Goal: Task Accomplishment & Management: Complete application form

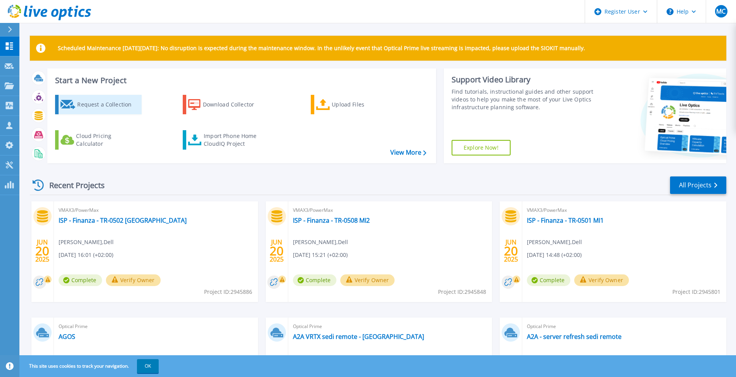
click at [92, 103] on div "Request a Collection" at bounding box center [108, 105] width 62 height 16
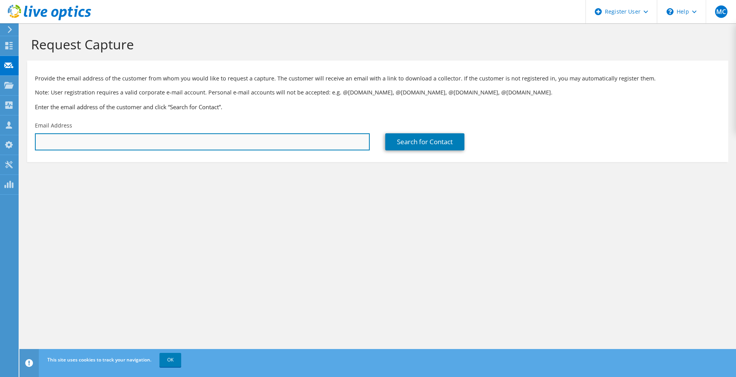
click at [164, 136] on input "text" at bounding box center [202, 141] width 335 height 17
type input "[PERSON_NAME][EMAIL_ADDRESS][DOMAIN_NAME]"
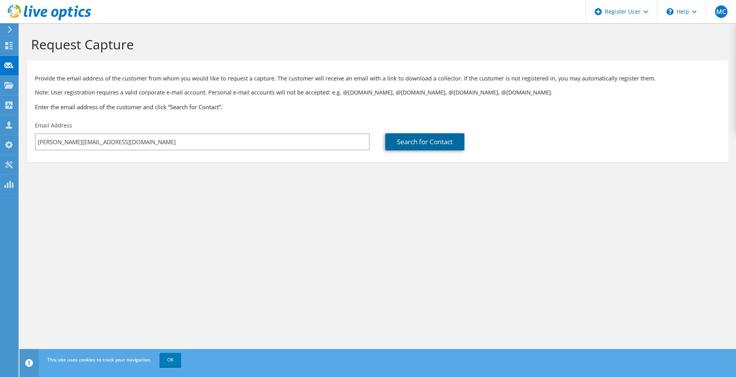
click at [398, 145] on link "Search for Contact" at bounding box center [424, 141] width 79 height 17
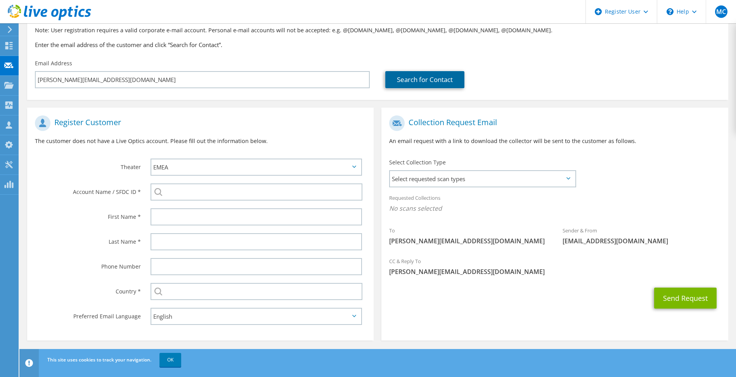
scroll to position [64, 0]
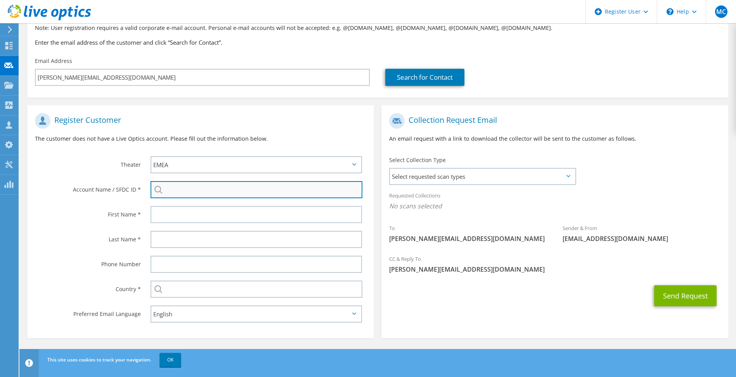
click at [202, 194] on input "search" at bounding box center [257, 189] width 212 height 17
click at [467, 177] on span "Select requested scan types" at bounding box center [482, 176] width 185 height 16
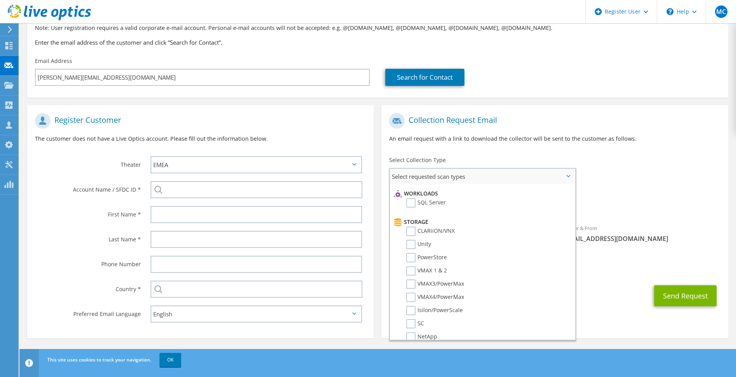
scroll to position [155, 0]
click at [413, 195] on label "Unity" at bounding box center [418, 193] width 25 height 9
click at [0, 0] on input "Unity" at bounding box center [0, 0] width 0 height 0
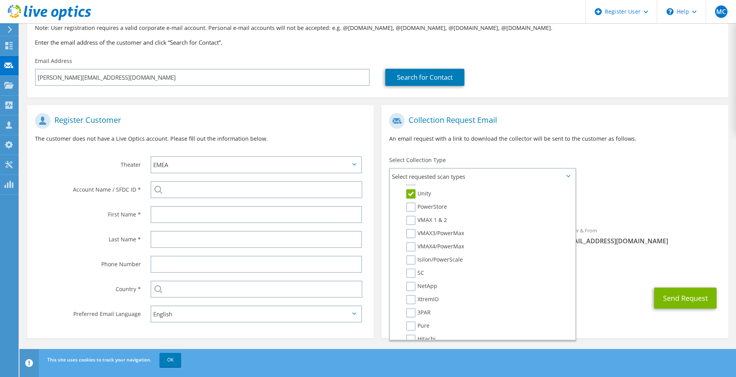
click at [569, 176] on icon at bounding box center [569, 176] width 4 height 2
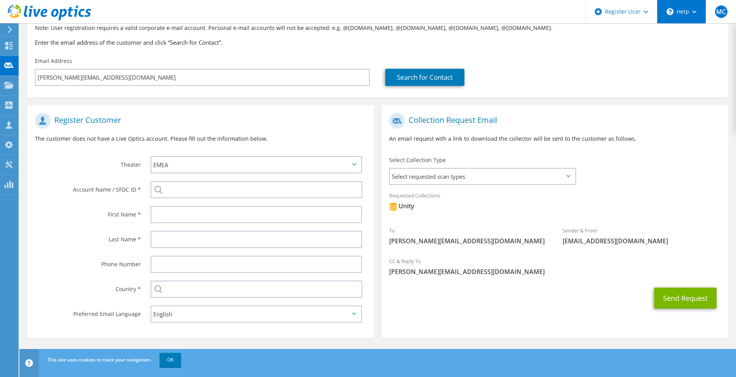
click at [697, 12] on div "\n Help" at bounding box center [681, 11] width 49 height 23
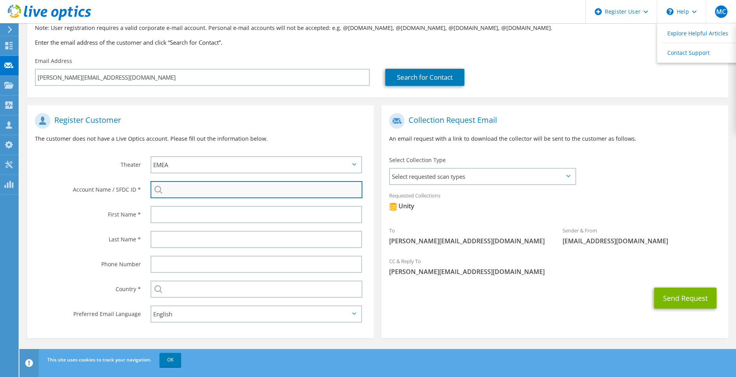
click at [214, 188] on input "search" at bounding box center [257, 189] width 212 height 17
paste input "1703312909"
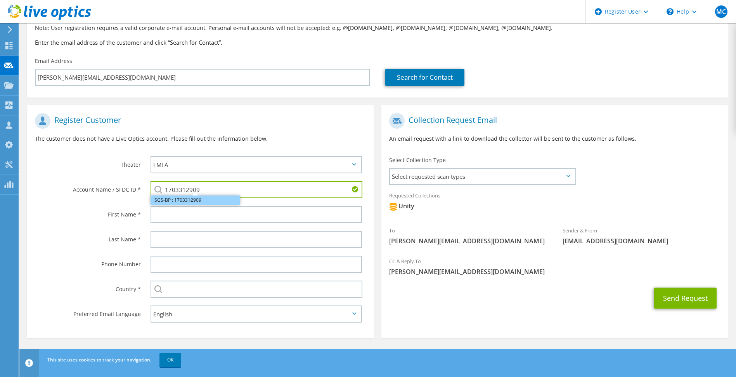
click at [206, 202] on li "SGS-BP : 1703312909" at bounding box center [195, 199] width 89 height 9
type input "SGS-BP : 1703312909"
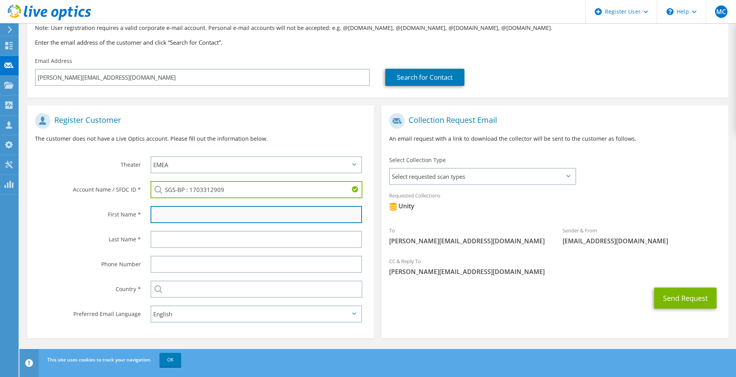
click at [201, 214] on input "text" at bounding box center [257, 214] width 212 height 17
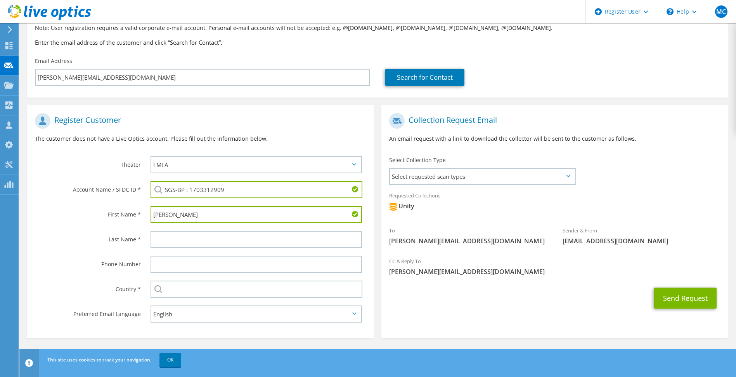
type input "[PERSON_NAME]"
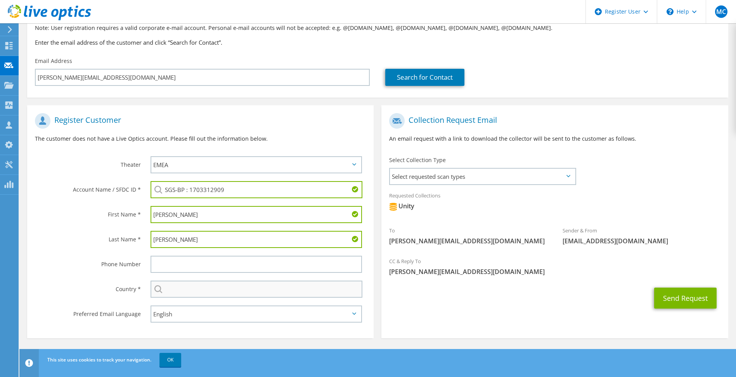
type input "[PERSON_NAME]"
click at [204, 288] on input "text" at bounding box center [257, 288] width 212 height 17
type input "[GEOGRAPHIC_DATA]"
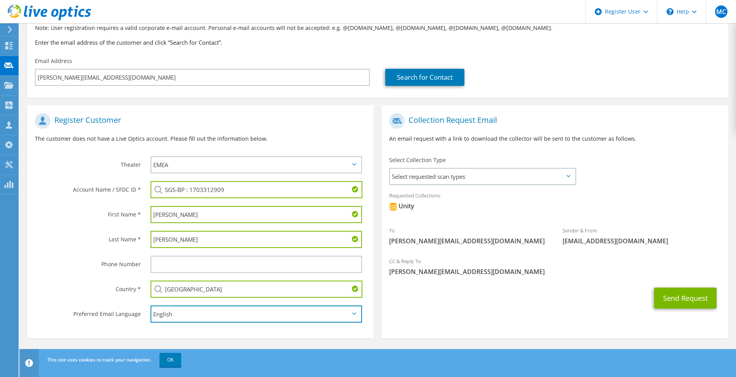
click at [213, 317] on select "English Deutsch Español Français Italiano Polski Português Русский 한국어 中文 日本語" at bounding box center [257, 313] width 212 height 17
select select "it-IT"
click at [151, 305] on select "English Deutsch Español Français Italiano Polski Português Русский 한국어 中文 日本語" at bounding box center [257, 313] width 212 height 17
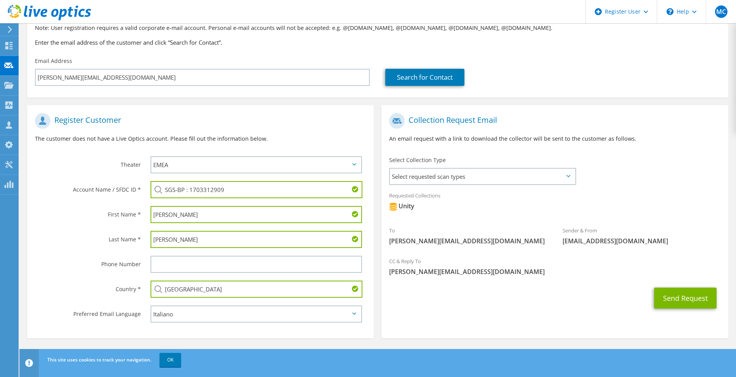
click at [416, 322] on section "Collection Request Email An email request with a link to download the collector…" at bounding box center [555, 221] width 347 height 233
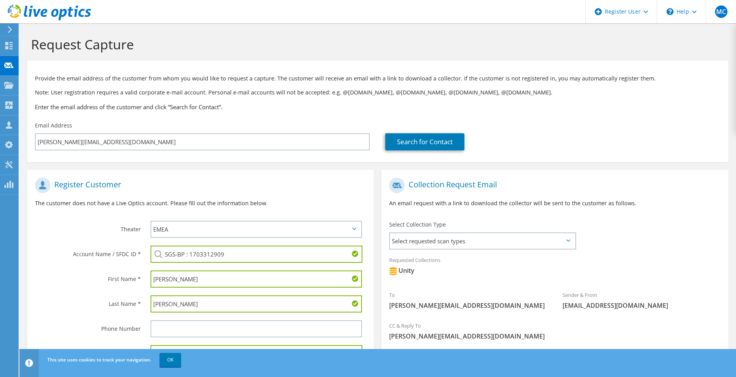
scroll to position [64, 0]
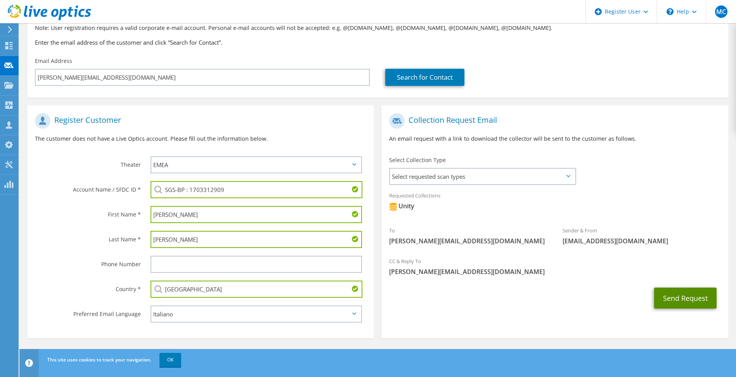
click at [673, 295] on button "Send Request" at bounding box center [685, 297] width 62 height 21
